Goal: Task Accomplishment & Management: Use online tool/utility

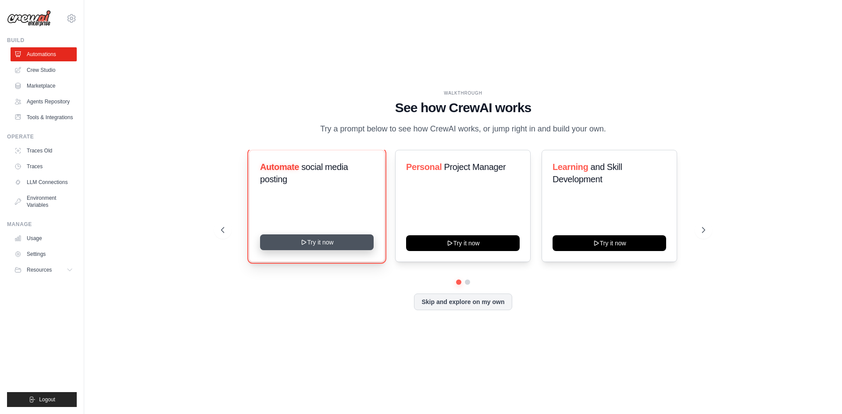
click at [335, 243] on button "Try it now" at bounding box center [317, 243] width 114 height 16
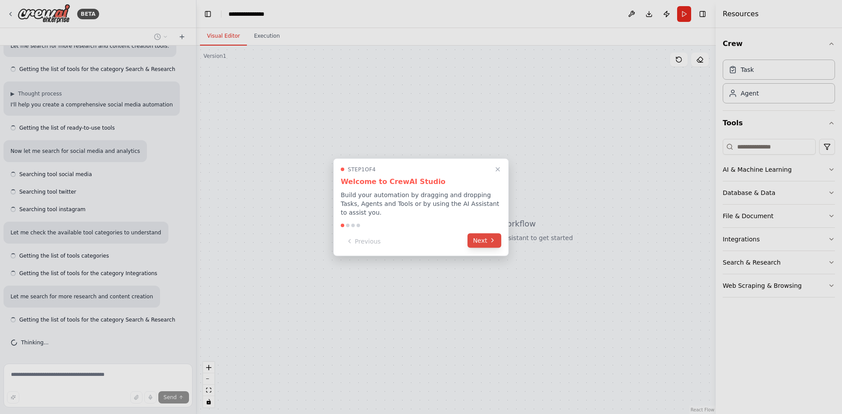
click at [490, 233] on button "Next" at bounding box center [484, 240] width 34 height 14
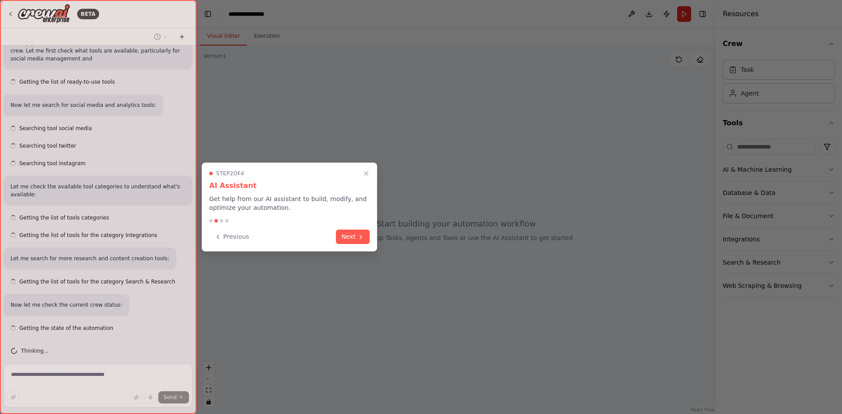
scroll to position [368, 0]
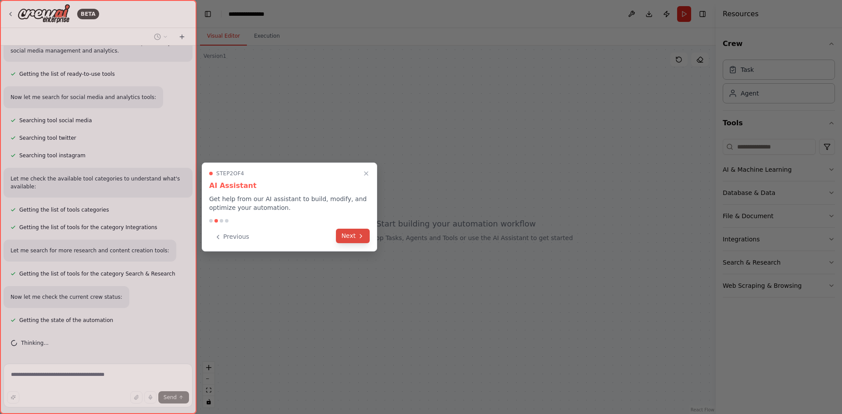
click at [365, 235] on button "Next" at bounding box center [353, 236] width 34 height 14
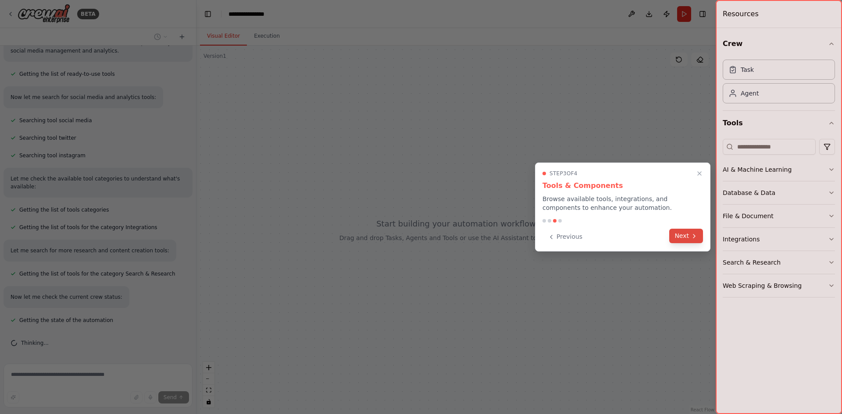
click at [700, 236] on button "Next" at bounding box center [686, 236] width 34 height 14
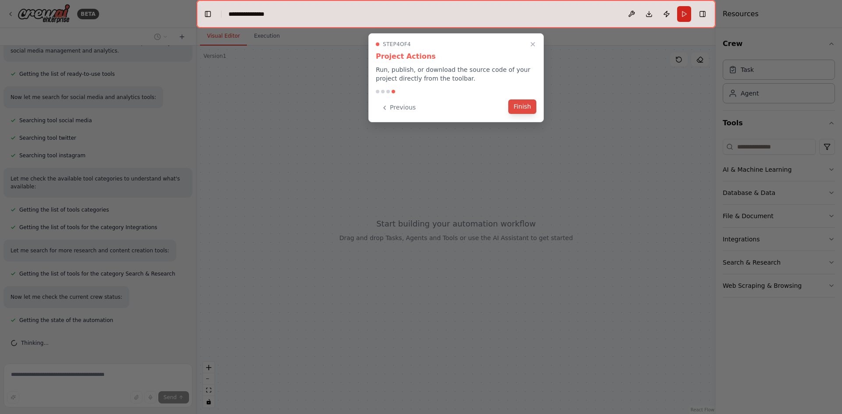
click at [529, 106] on button "Finish" at bounding box center [522, 107] width 28 height 14
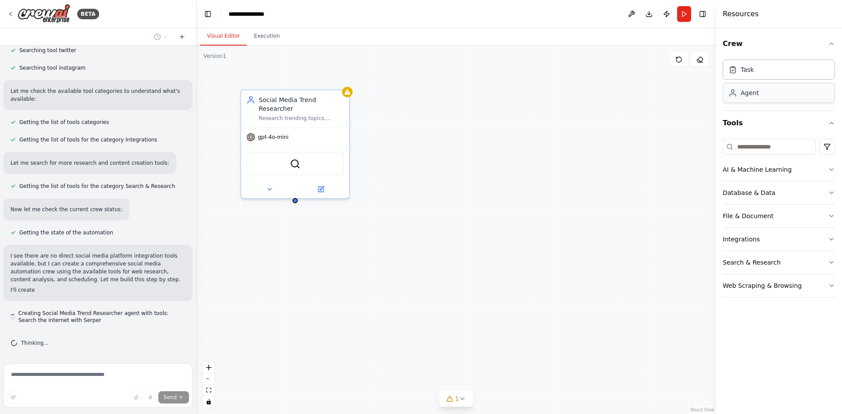
click at [756, 93] on div "Agent" at bounding box center [750, 93] width 18 height 9
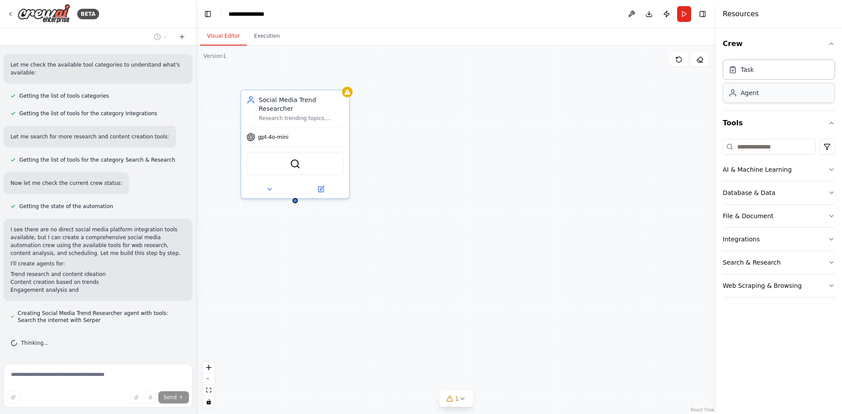
scroll to position [498, 0]
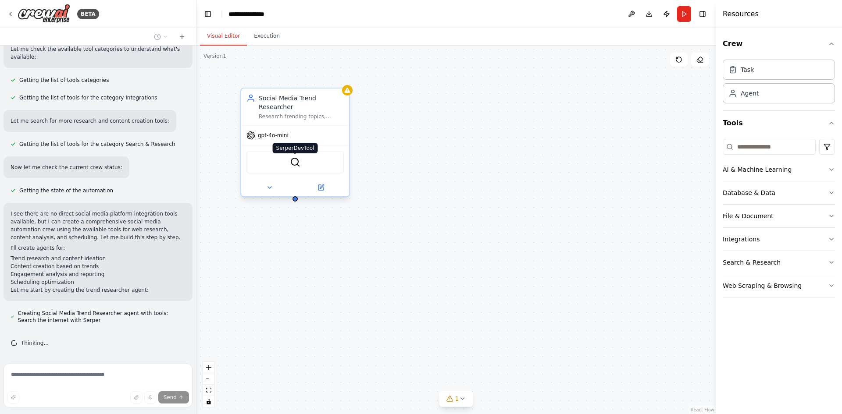
click at [296, 157] on img at bounding box center [295, 162] width 11 height 11
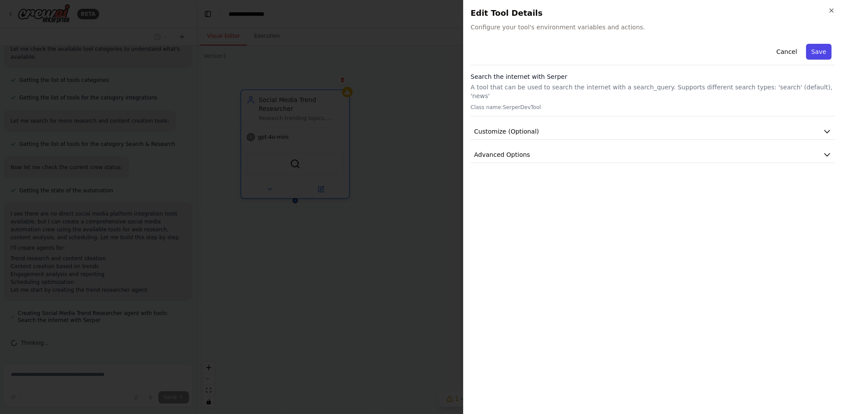
click at [821, 51] on button "Save" at bounding box center [818, 52] width 25 height 16
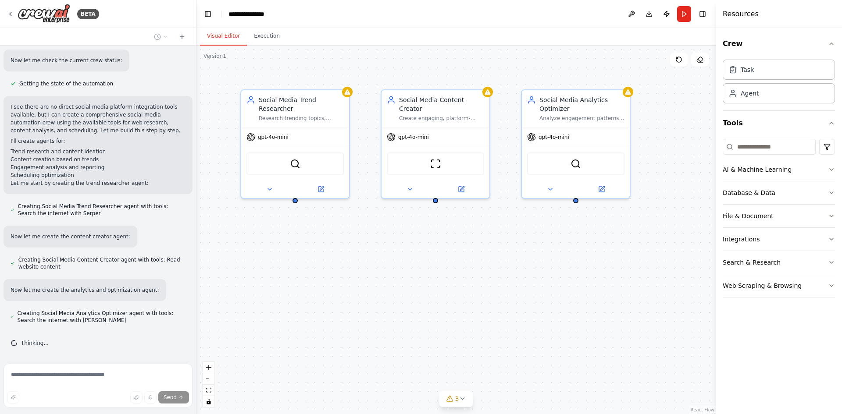
scroll to position [651, 0]
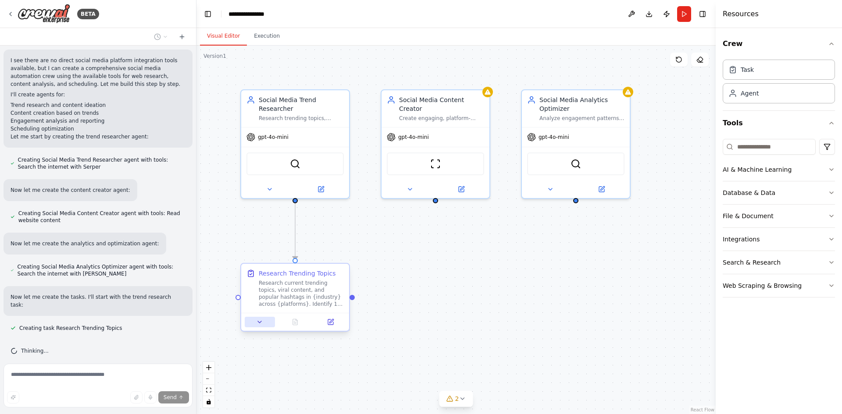
click at [260, 324] on icon at bounding box center [259, 322] width 7 height 7
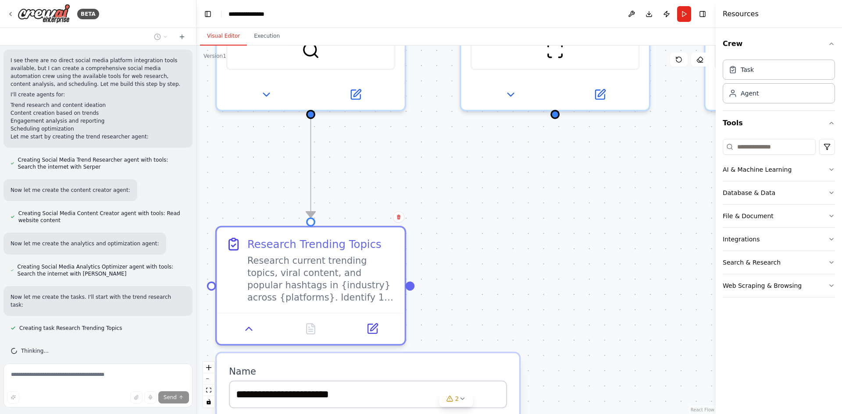
scroll to position [698, 0]
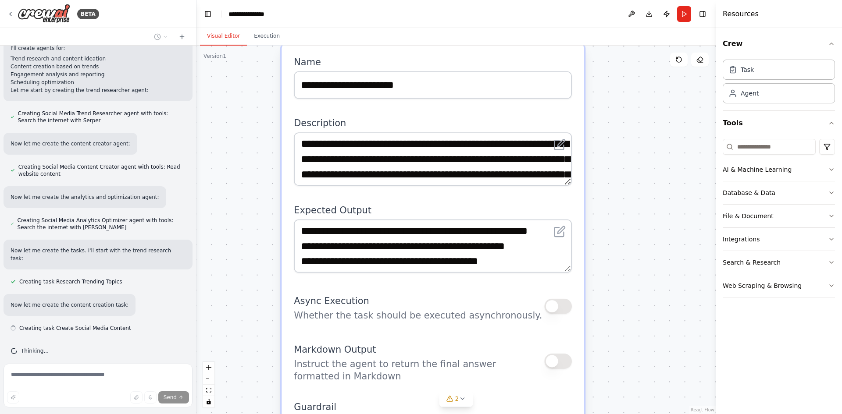
drag, startPoint x: 435, startPoint y: 301, endPoint x: 501, endPoint y: -12, distance: 320.4
click at [501, 0] on html "BETA Create a crew that schedules and publishes social media content across mul…" at bounding box center [421, 207] width 842 height 414
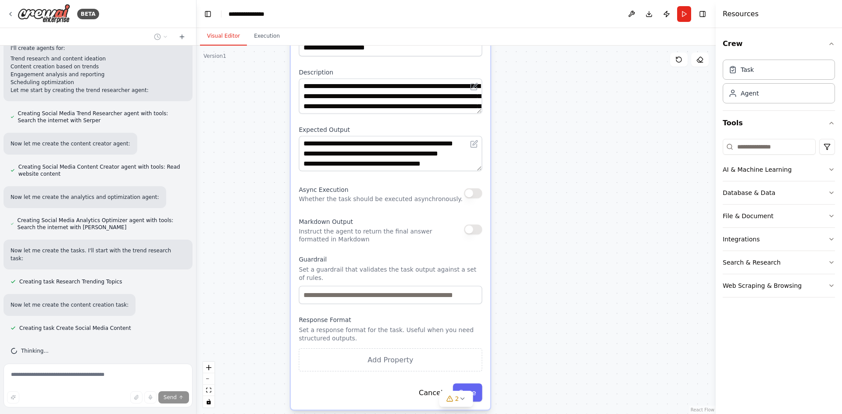
drag, startPoint x: 323, startPoint y: 237, endPoint x: 284, endPoint y: 158, distance: 88.2
click at [284, 158] on div ".deletable-edge-delete-btn { width: 20px; height: 20px; border: 0px solid #ffff…" at bounding box center [455, 230] width 519 height 369
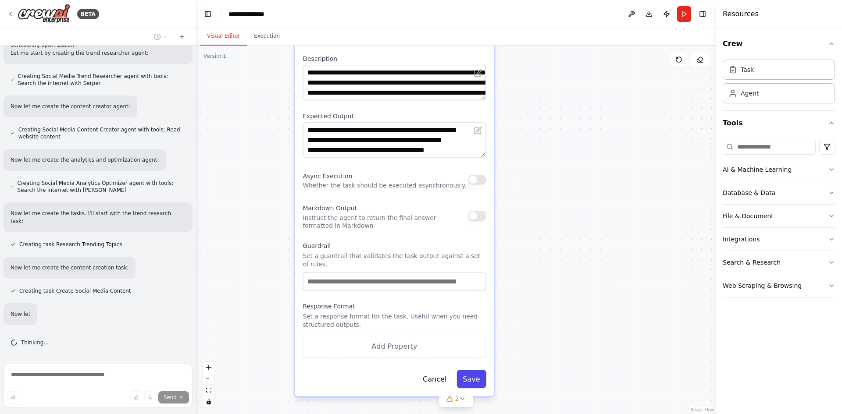
scroll to position [744, 0]
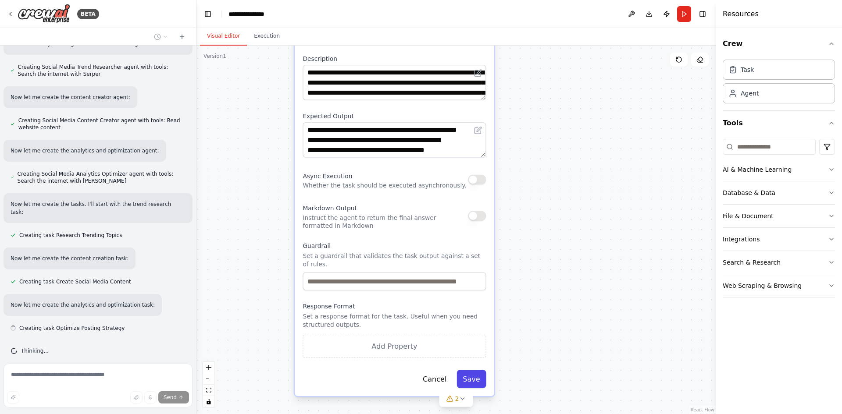
click at [480, 370] on button "Save" at bounding box center [470, 379] width 29 height 18
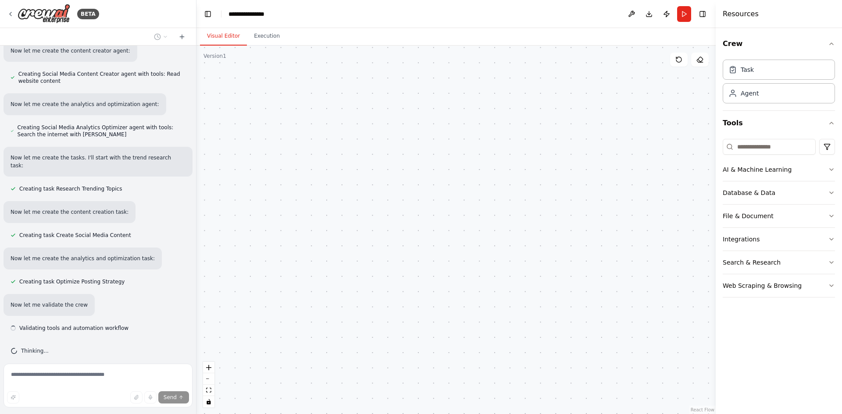
scroll to position [798, 0]
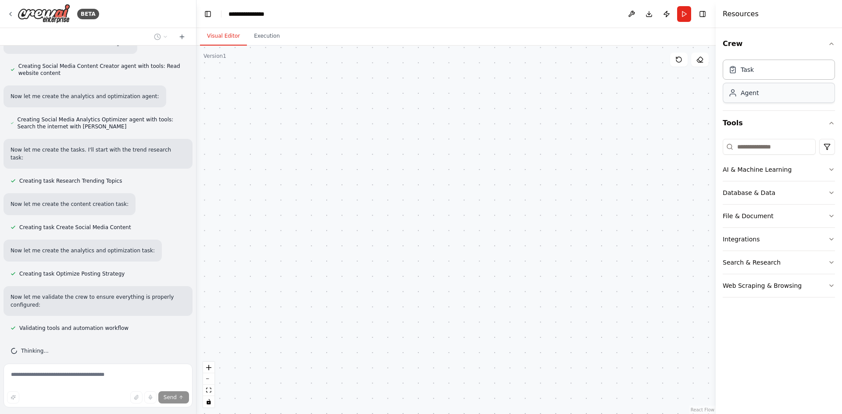
click at [748, 99] on div "Agent" at bounding box center [779, 93] width 112 height 20
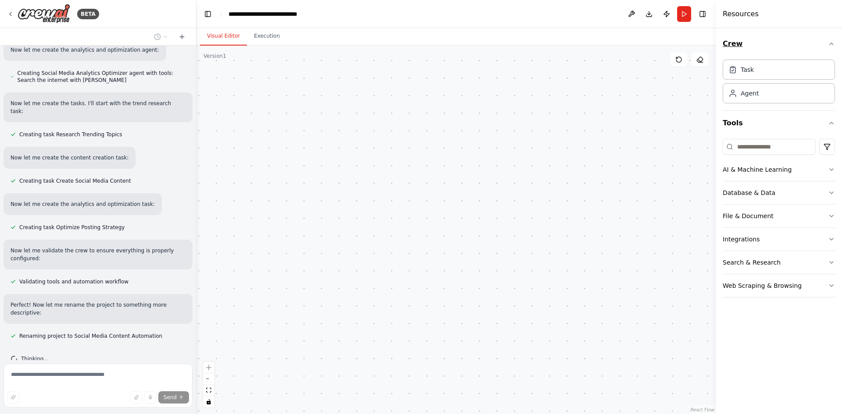
click at [826, 43] on button "Crew" at bounding box center [779, 44] width 112 height 25
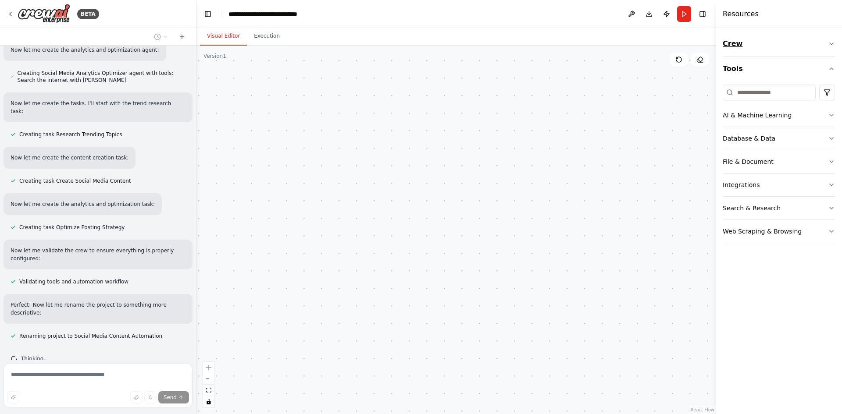
click at [826, 43] on button "Crew" at bounding box center [779, 44] width 112 height 25
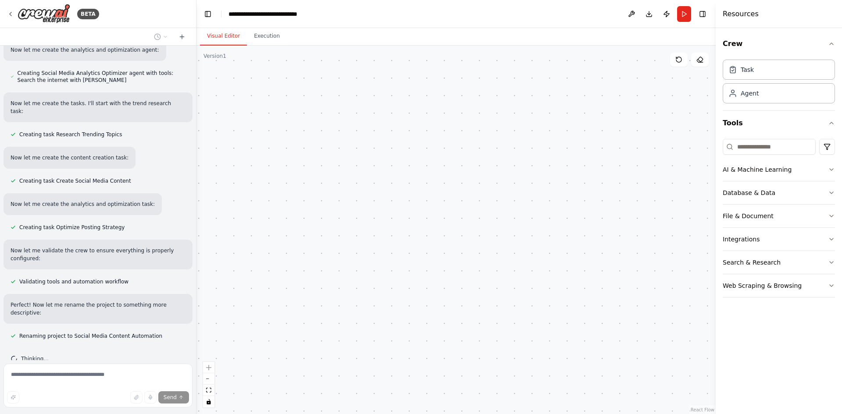
click at [836, 169] on div "Crew Task Agent Tools AI & Machine Learning Database & Data File & Document Int…" at bounding box center [779, 221] width 126 height 386
click at [833, 169] on icon "button" at bounding box center [831, 169] width 7 height 7
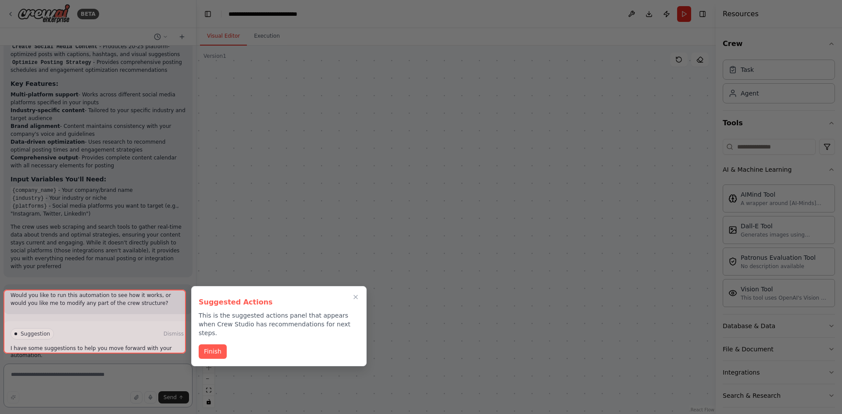
scroll to position [1312, 0]
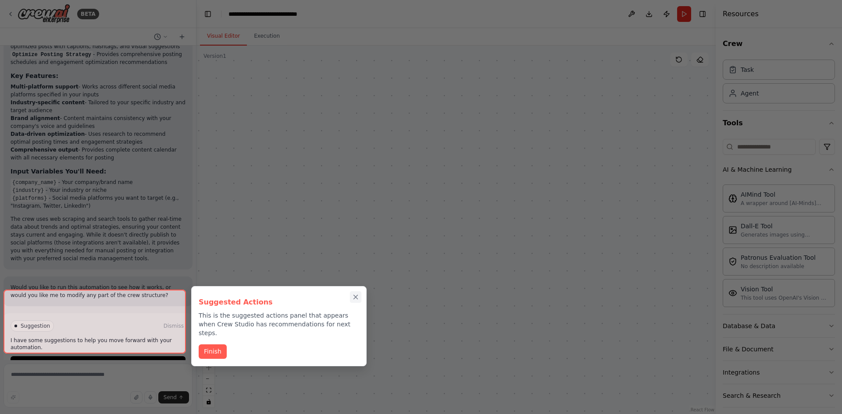
click at [358, 297] on icon "Close walkthrough" at bounding box center [356, 297] width 8 height 8
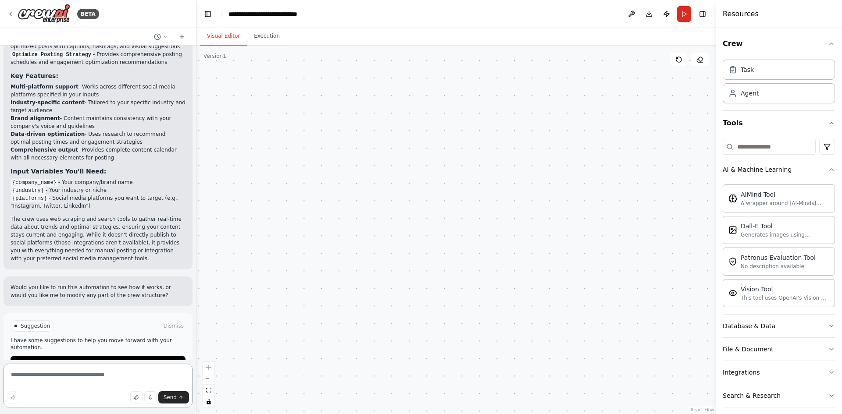
click at [67, 377] on textarea at bounding box center [98, 386] width 189 height 44
type textarea "**********"
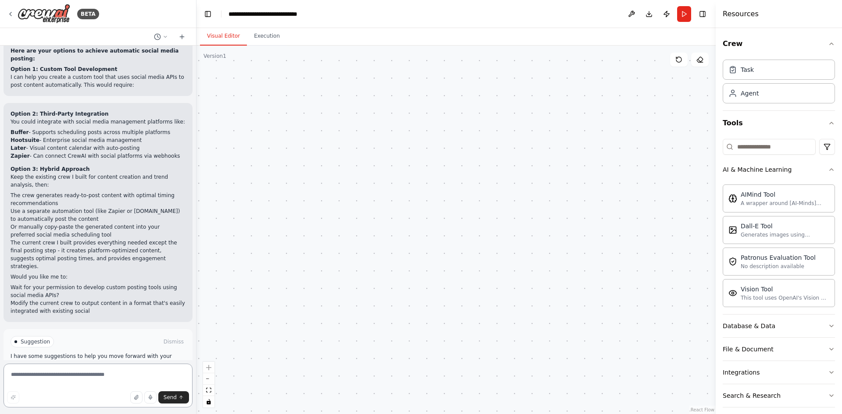
scroll to position [1906, 0]
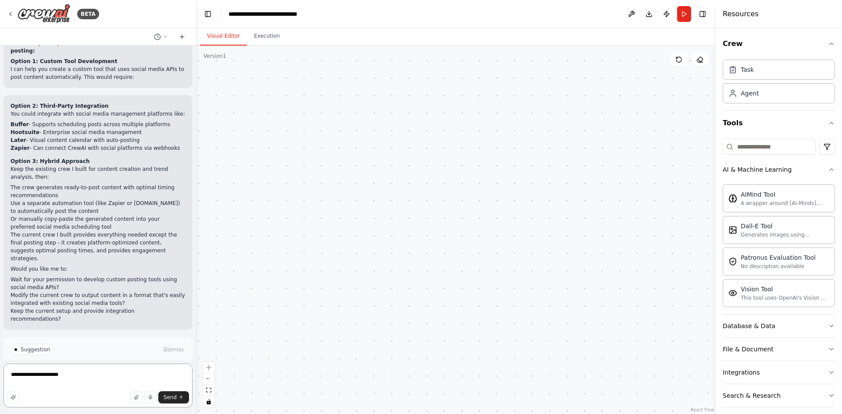
type textarea "**********"
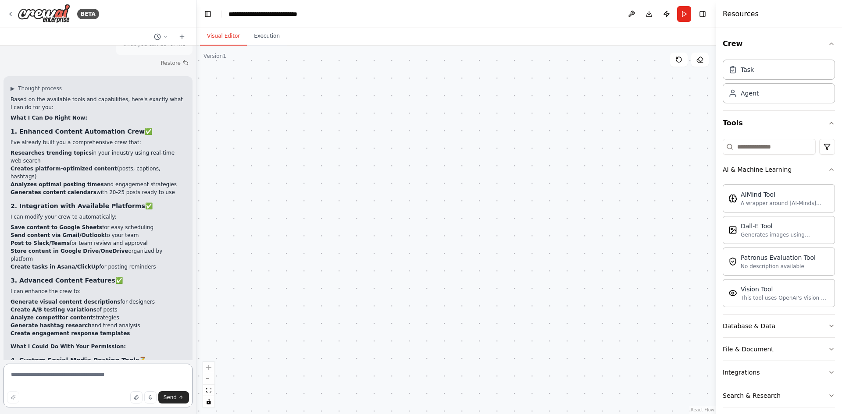
scroll to position [2142, 0]
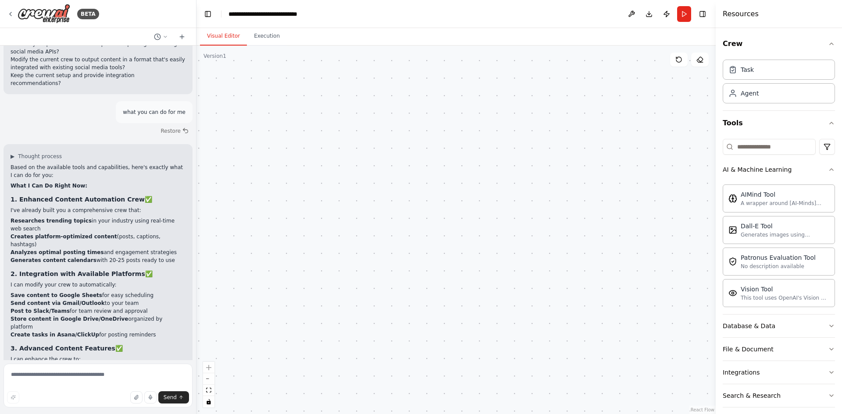
drag, startPoint x: 11, startPoint y: 153, endPoint x: 152, endPoint y: 196, distance: 147.4
click at [152, 196] on div "Based on the available tools and capabilities, here's exactly what I can do for…" at bounding box center [98, 422] width 175 height 517
copy div "1. Enhanced Content Automation Crew ✅ I've already built you a comprehensive cr…"
click at [44, 374] on textarea at bounding box center [98, 386] width 189 height 44
paste textarea "**********"
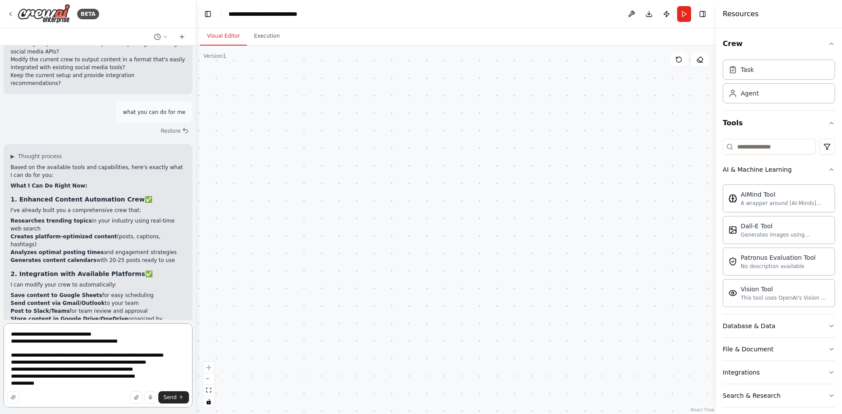
type textarea "**********"
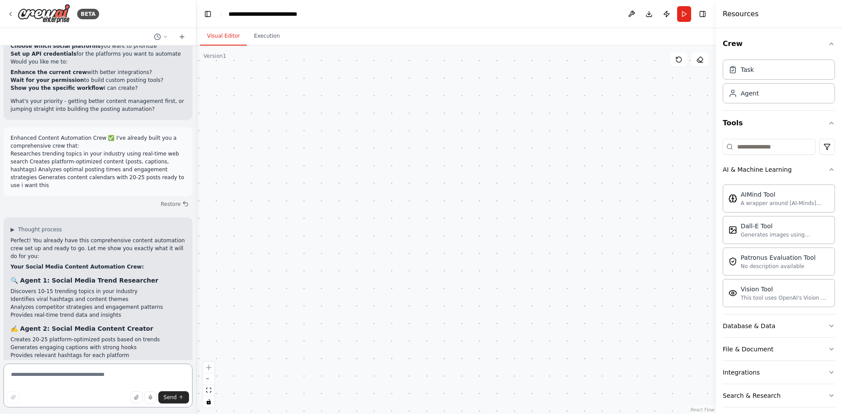
scroll to position [2431, 0]
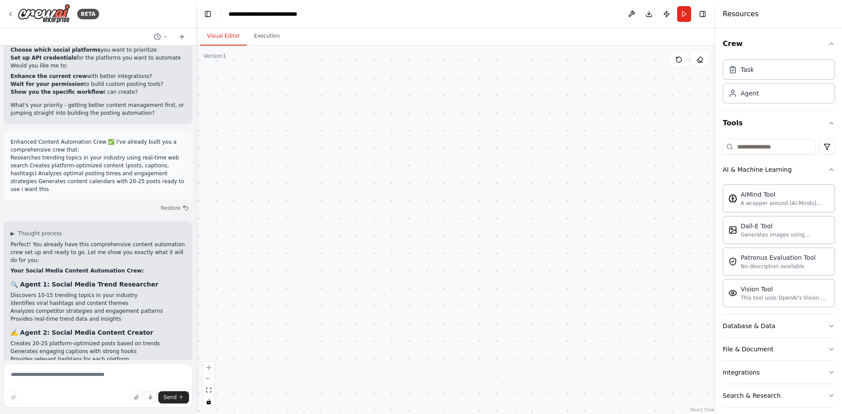
click at [50, 329] on strong "✍️ Agent 2: Social Media Content Creator" at bounding box center [82, 332] width 143 height 7
click at [68, 373] on textarea at bounding box center [98, 386] width 189 height 44
type textarea "**********"
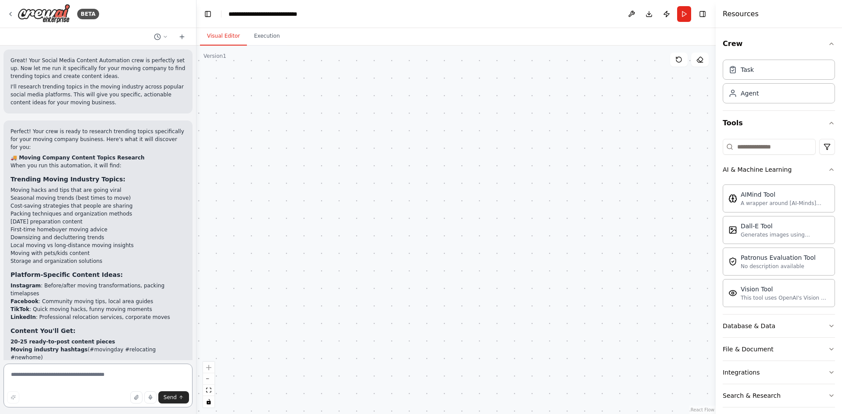
scroll to position [3167, 0]
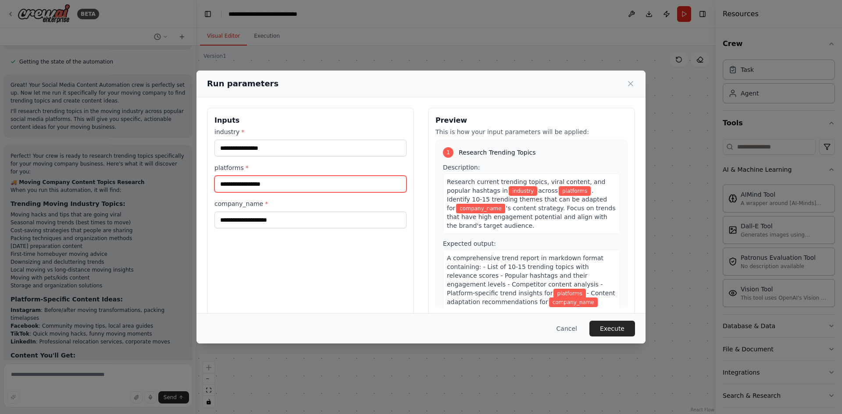
click at [271, 185] on input "platforms *" at bounding box center [310, 184] width 192 height 17
type input "********"
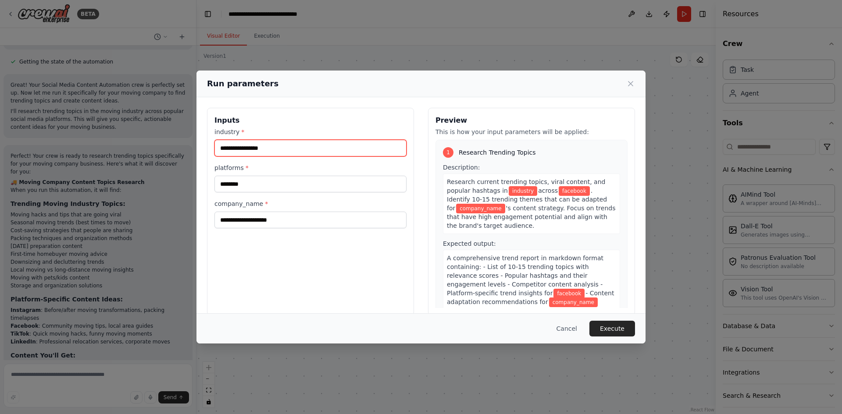
click at [259, 147] on input "industry *" at bounding box center [310, 148] width 192 height 17
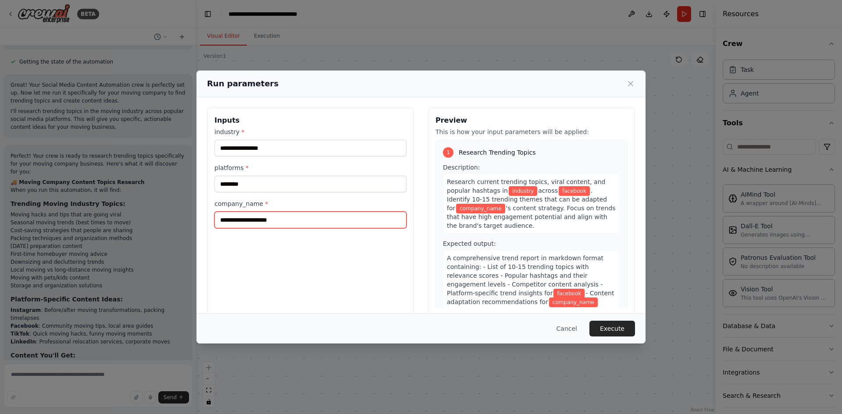
click at [255, 221] on input "company_name *" at bounding box center [310, 220] width 192 height 17
type input "**********"
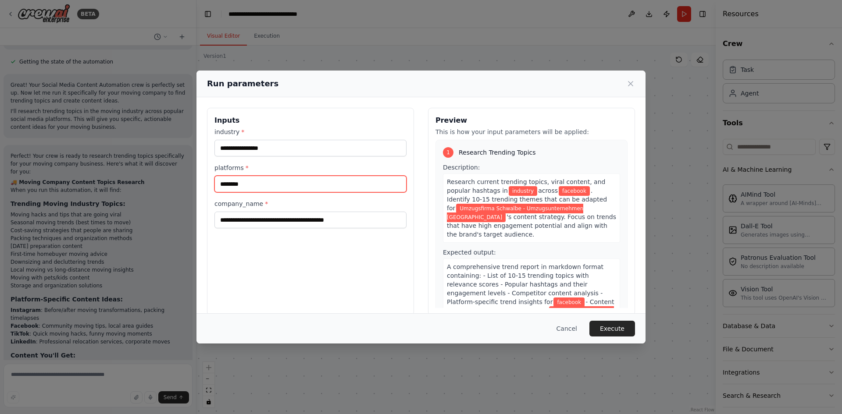
click at [266, 178] on input "********" at bounding box center [310, 184] width 192 height 17
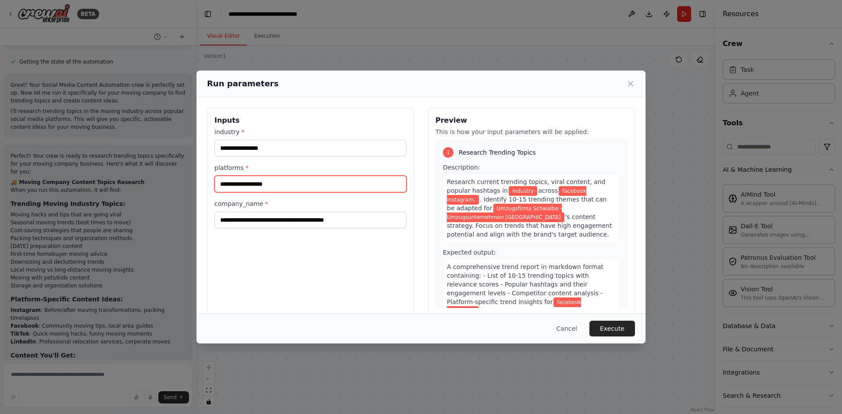
type input "**********"
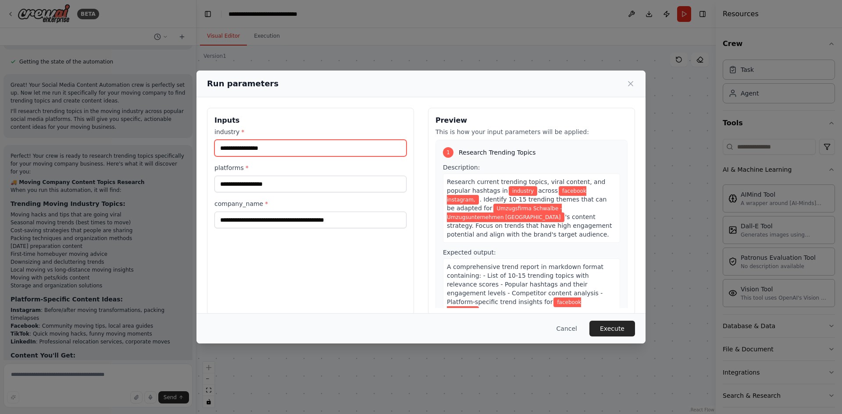
click at [260, 150] on input "industry *" at bounding box center [310, 148] width 192 height 17
type input "**********"
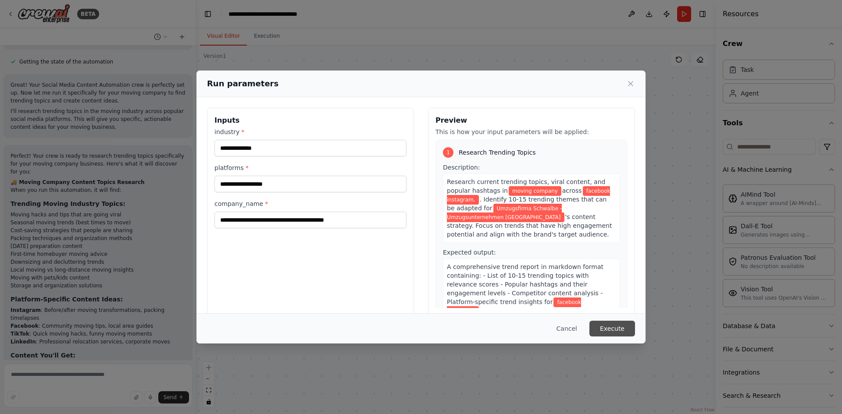
click at [619, 335] on button "Execute" at bounding box center [612, 329] width 46 height 16
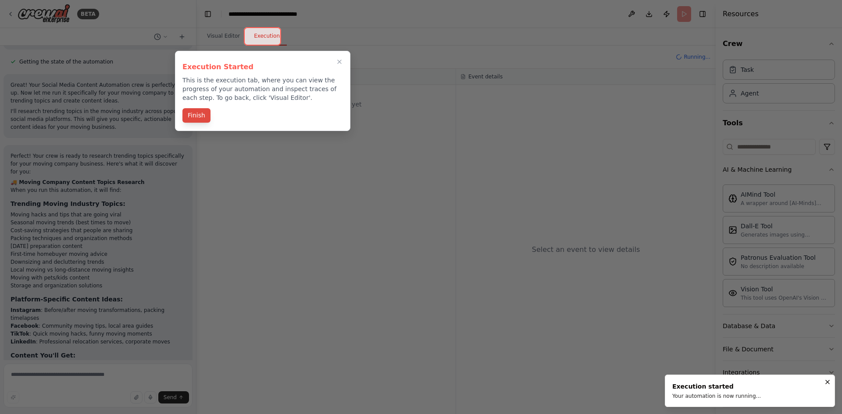
click at [204, 117] on button "Finish" at bounding box center [196, 115] width 28 height 14
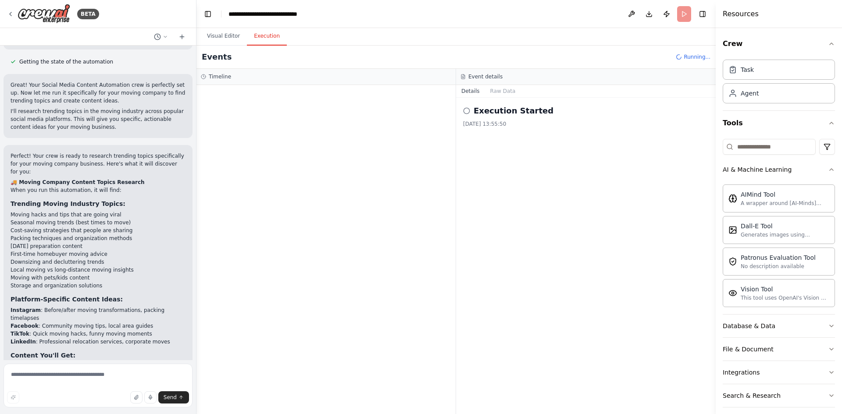
click at [468, 110] on icon at bounding box center [466, 110] width 7 height 7
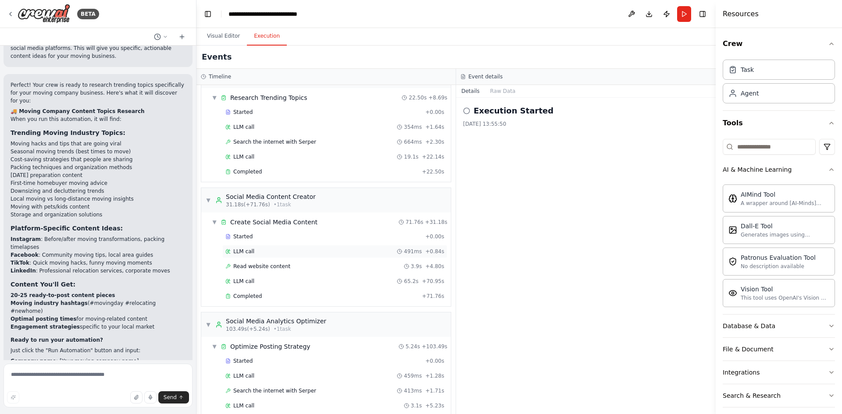
scroll to position [0, 0]
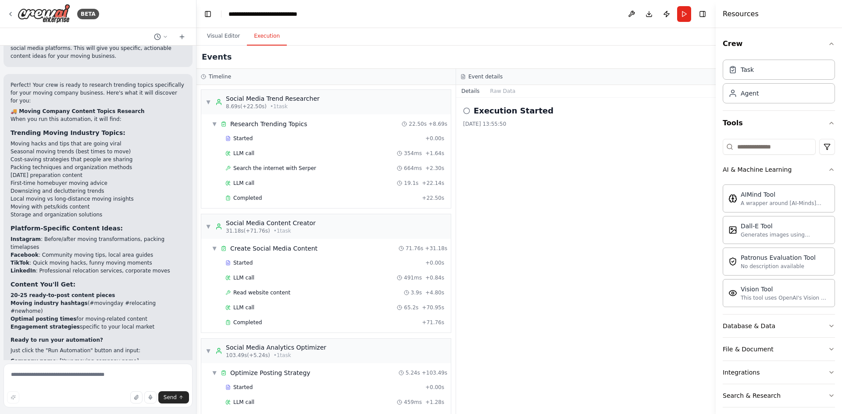
click at [467, 108] on circle at bounding box center [466, 111] width 6 height 6
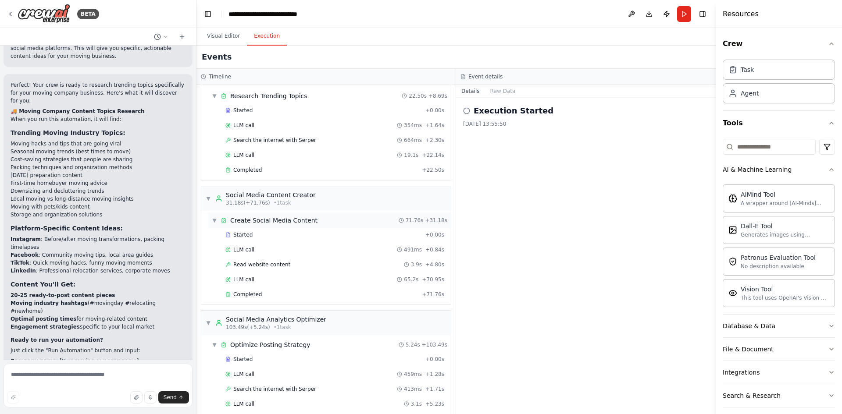
scroll to position [53, 0]
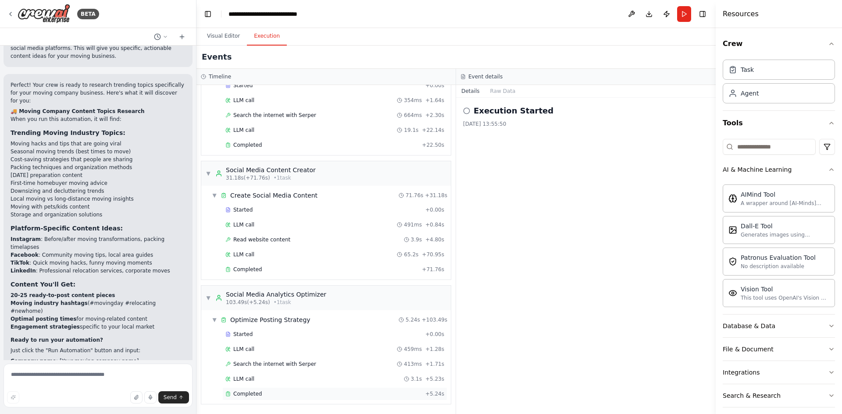
click at [295, 390] on div "Completed + 5.24s" at bounding box center [334, 394] width 225 height 13
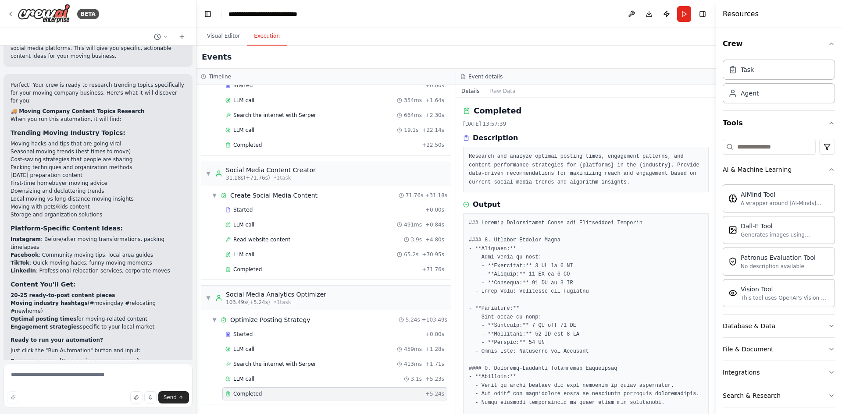
click at [504, 115] on h2 "Completed" at bounding box center [498, 111] width 48 height 12
click at [507, 89] on button "Raw Data" at bounding box center [503, 91] width 36 height 12
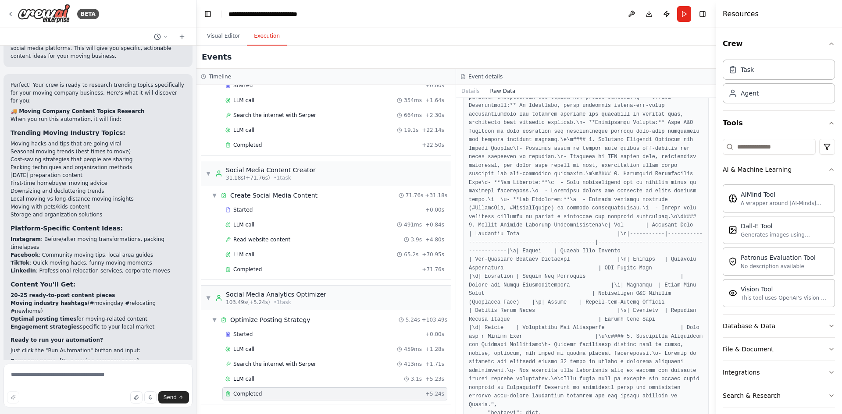
scroll to position [1206, 0]
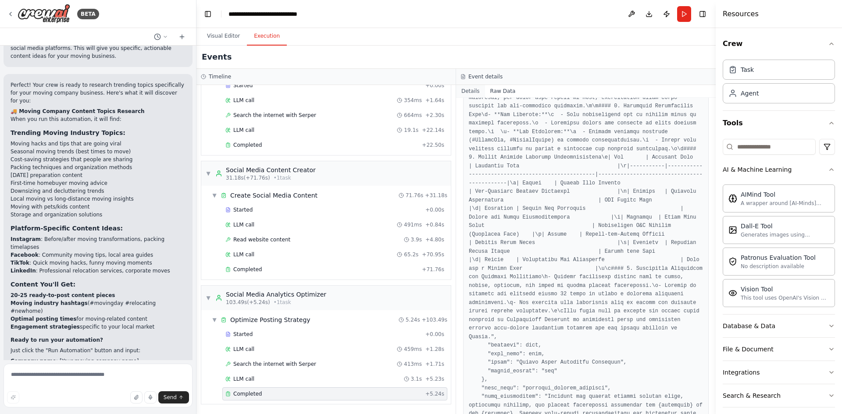
click at [470, 88] on button "Details" at bounding box center [470, 91] width 29 height 12
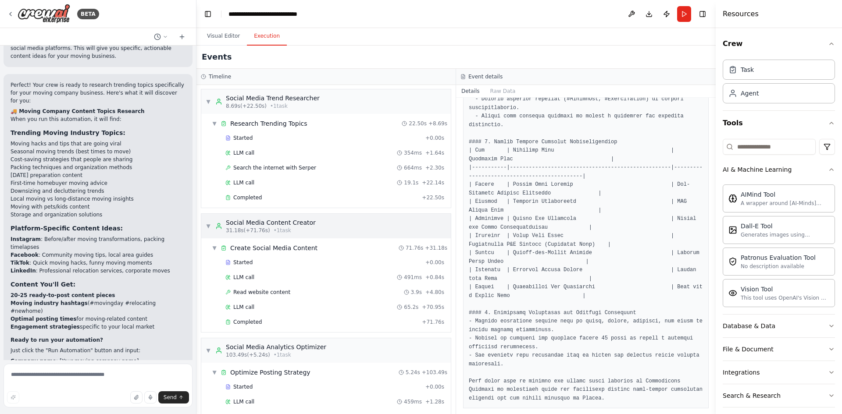
scroll to position [0, 0]
click at [690, 17] on button "Run" at bounding box center [684, 14] width 14 height 16
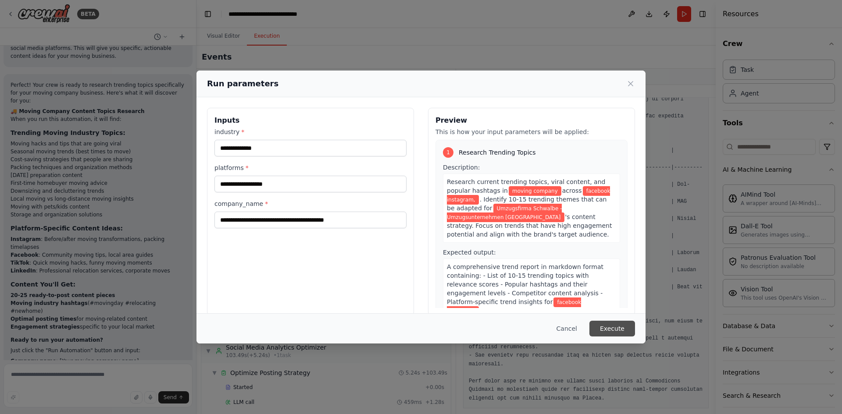
click at [607, 331] on button "Execute" at bounding box center [612, 329] width 46 height 16
